Goal: Task Accomplishment & Management: Use online tool/utility

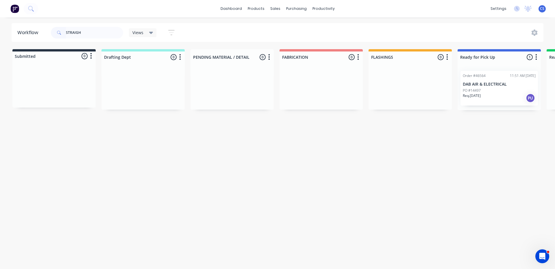
drag, startPoint x: 116, startPoint y: 34, endPoint x: 16, endPoint y: 30, distance: 99.7
click at [18, 32] on header "Workflow STRAIGH Views Save new view None (Default) edit Nilesh edit Production…" at bounding box center [278, 32] width 532 height 19
type input "SKELCON"
click at [506, 91] on div "PO #1048" at bounding box center [498, 90] width 73 height 5
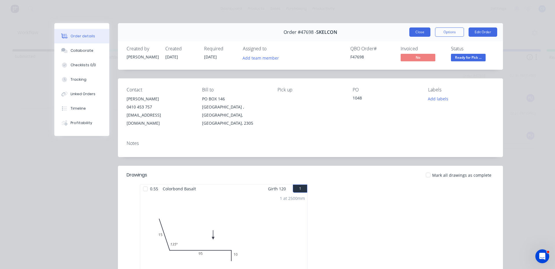
click at [419, 30] on button "Close" at bounding box center [419, 31] width 21 height 9
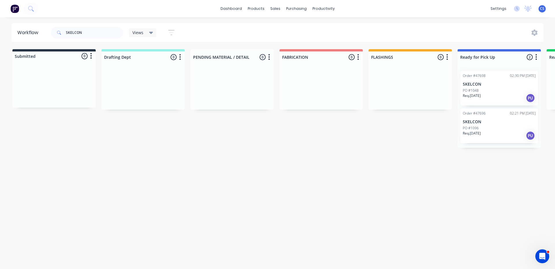
click at [474, 129] on p "PO #1096" at bounding box center [470, 127] width 16 height 5
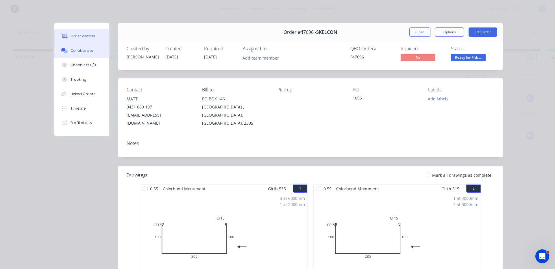
scroll to position [118, 0]
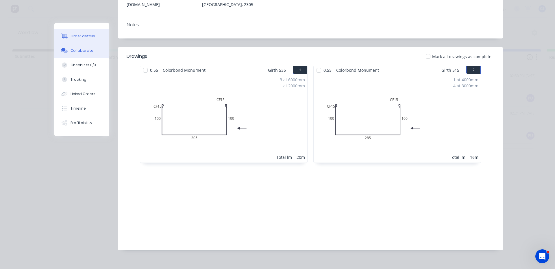
click at [70, 49] on div "Collaborate" at bounding box center [81, 50] width 23 height 5
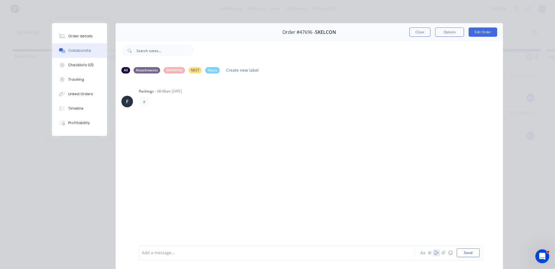
click at [434, 254] on icon "button" at bounding box center [436, 252] width 5 height 4
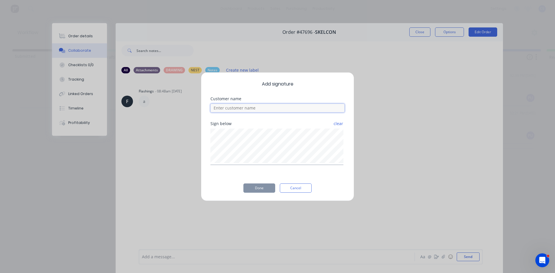
click at [227, 109] on input at bounding box center [277, 108] width 134 height 9
type input "MATT"
click at [259, 186] on button "Done" at bounding box center [259, 187] width 32 height 9
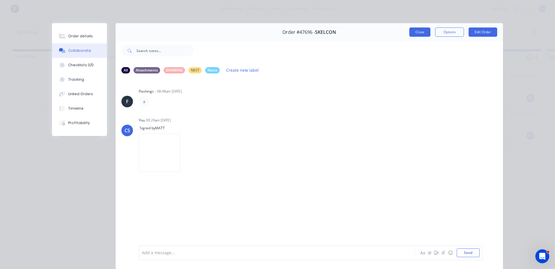
click at [419, 31] on button "Close" at bounding box center [419, 31] width 21 height 9
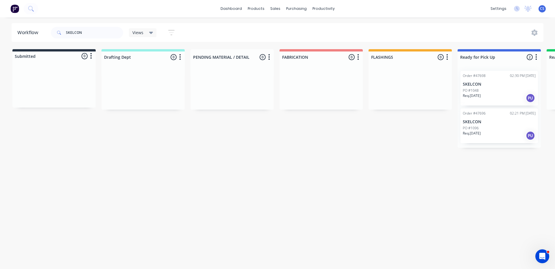
click at [477, 129] on p "PO #1096" at bounding box center [470, 127] width 16 height 5
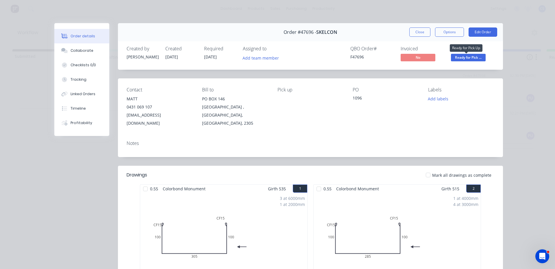
click at [453, 57] on span "Ready for Pick ..." at bounding box center [468, 57] width 35 height 7
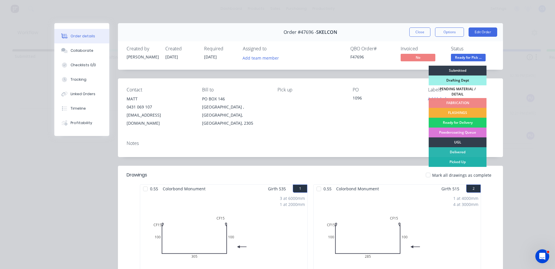
click at [429, 160] on div "Picked Up" at bounding box center [457, 162] width 58 height 10
